Goal: Transaction & Acquisition: Purchase product/service

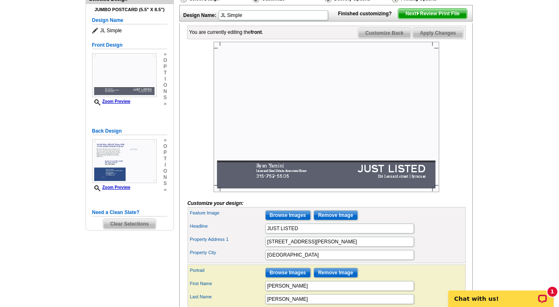
scroll to position [124, 0]
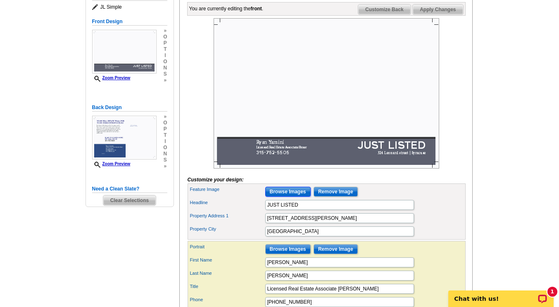
click at [284, 197] on input "Browse Images" at bounding box center [287, 192] width 45 height 10
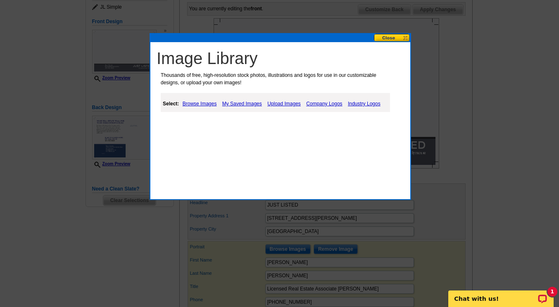
click at [281, 104] on link "Upload Images" at bounding box center [284, 104] width 38 height 10
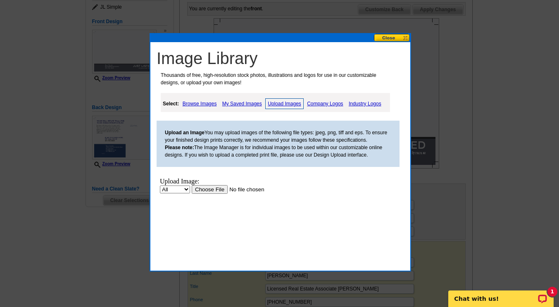
scroll to position [0, 0]
click at [214, 188] on input "file" at bounding box center [244, 189] width 105 height 9
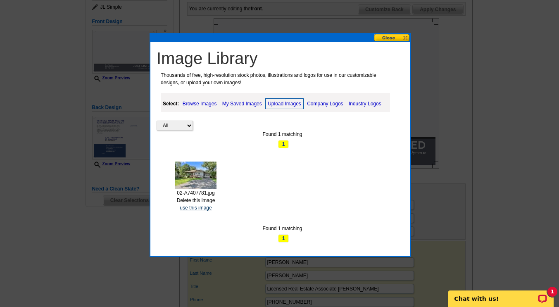
click at [201, 207] on link "use this image" at bounding box center [196, 208] width 32 height 6
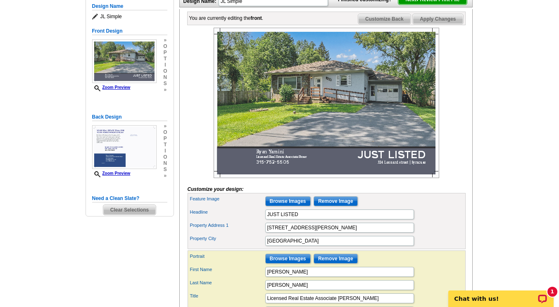
scroll to position [124, 0]
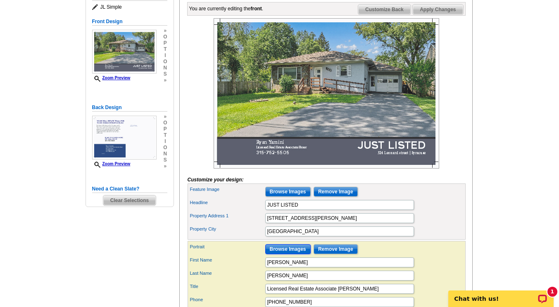
click at [281, 254] on input "Browse Images" at bounding box center [287, 249] width 45 height 10
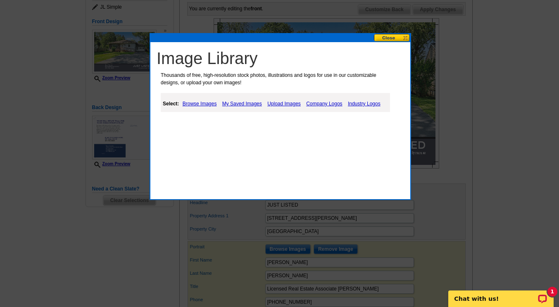
click at [279, 105] on link "Upload Images" at bounding box center [284, 104] width 38 height 10
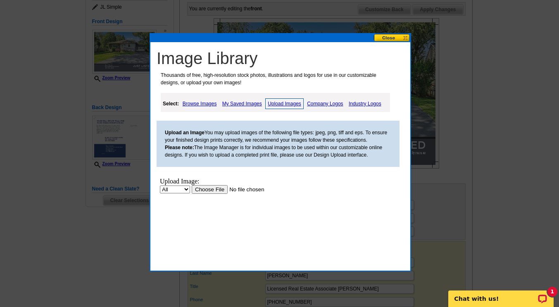
scroll to position [0, 0]
click at [207, 190] on input "file" at bounding box center [244, 189] width 105 height 9
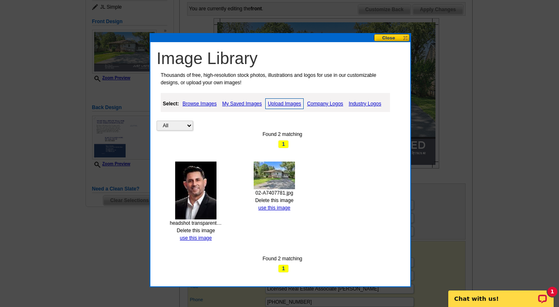
click at [390, 38] on button at bounding box center [392, 38] width 36 height 8
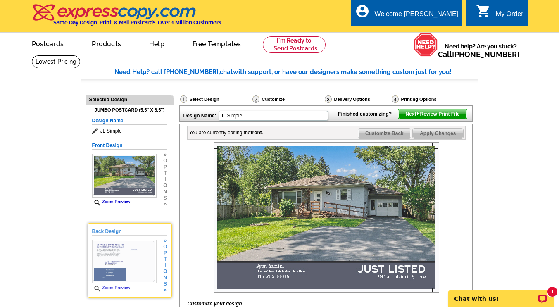
click at [149, 248] on img at bounding box center [124, 262] width 64 height 44
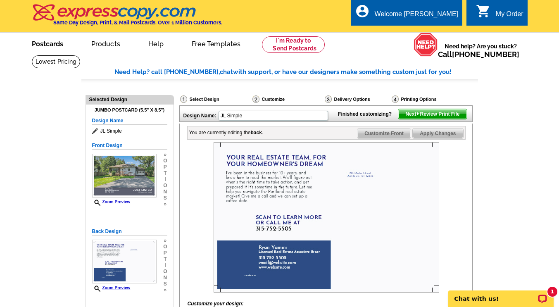
click at [56, 45] on link "Postcards" at bounding box center [48, 42] width 58 height 19
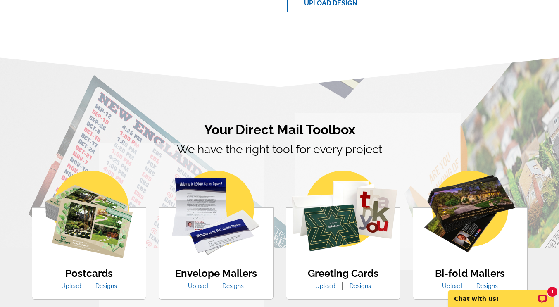
scroll to position [496, 0]
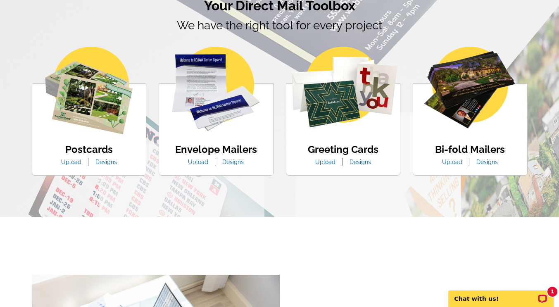
click at [89, 106] on img at bounding box center [89, 91] width 88 height 88
click at [120, 167] on li "Designs" at bounding box center [106, 162] width 34 height 9
click at [105, 164] on link "Designs" at bounding box center [106, 162] width 34 height 7
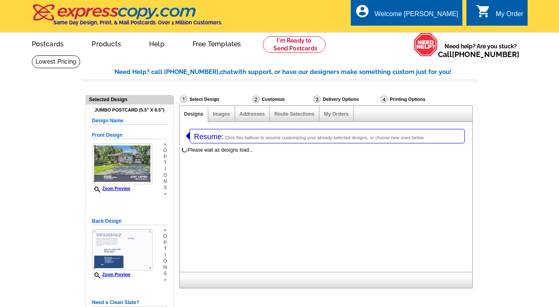
select select "1"
select select "2"
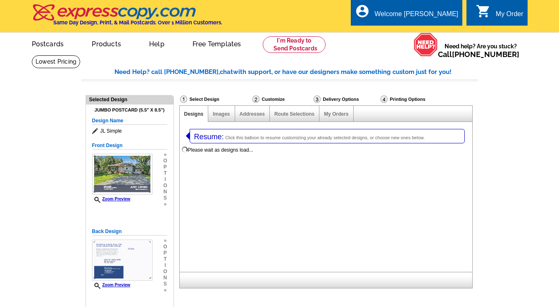
select select "971"
